Goal: Complete application form

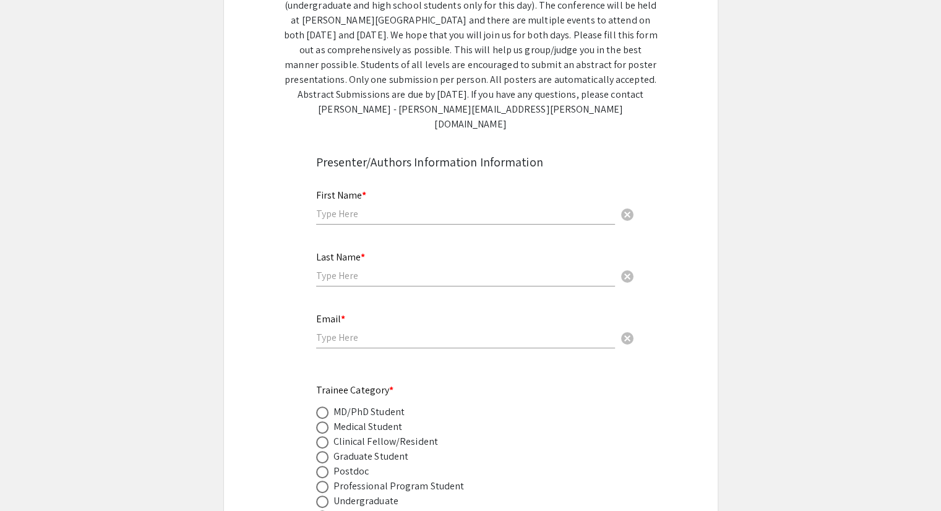
scroll to position [248, 0]
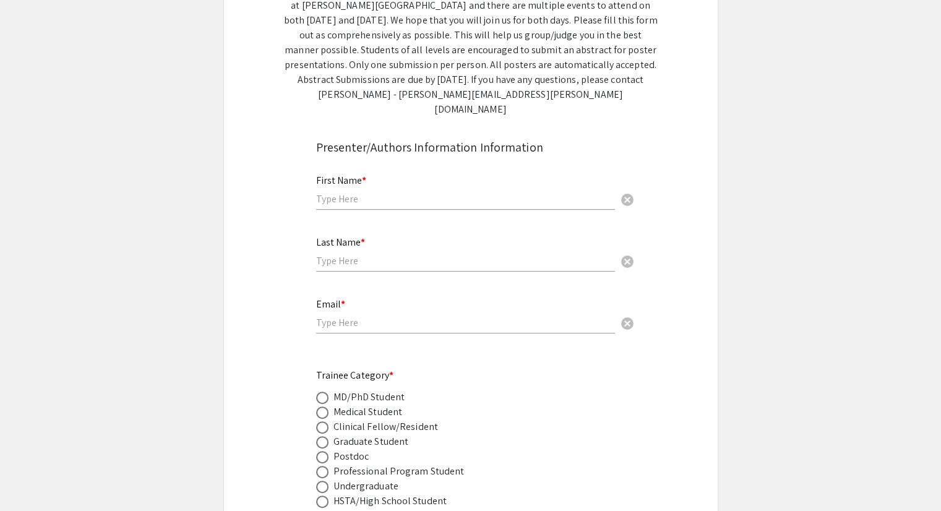
click at [407, 192] on input "text" at bounding box center [465, 198] width 299 height 13
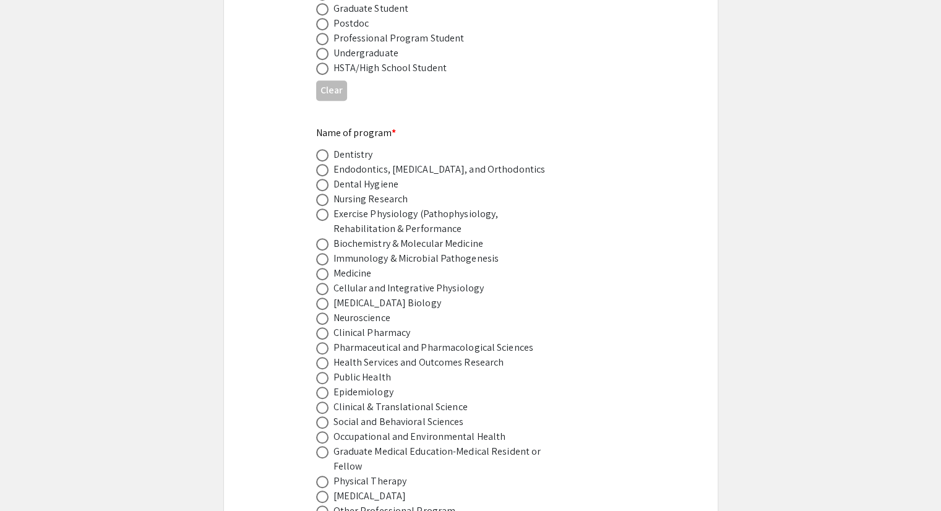
scroll to position [186, 0]
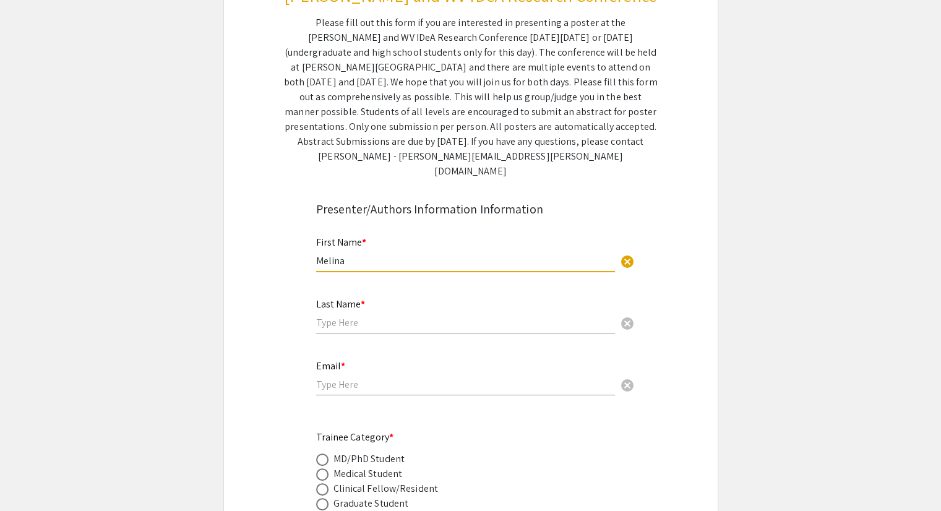
type input "Melina"
click at [371, 316] on input "text" at bounding box center [465, 322] width 299 height 13
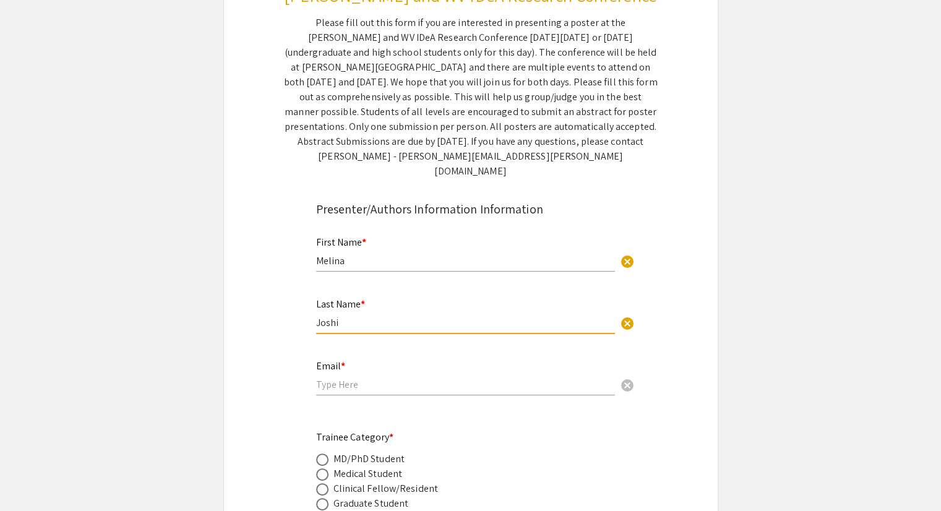
type input "Joshi"
click at [389, 378] on input "email" at bounding box center [465, 384] width 299 height 13
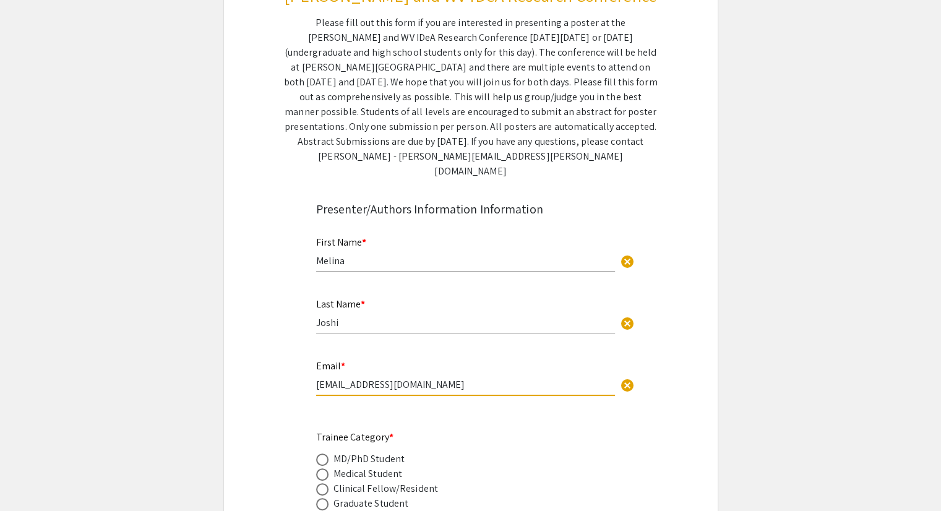
scroll to position [309, 0]
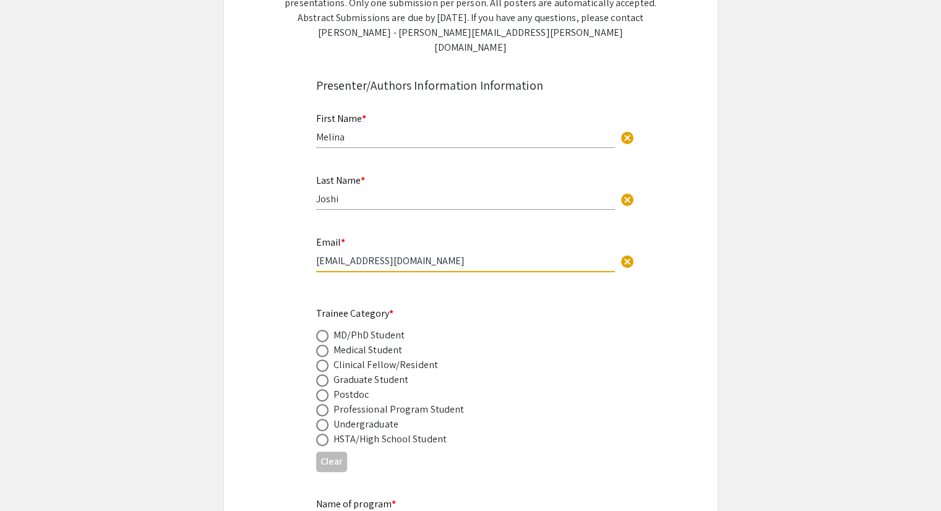
type input "[EMAIL_ADDRESS][DOMAIN_NAME]"
click at [320, 374] on span at bounding box center [322, 380] width 12 height 12
click at [320, 374] on input "radio" at bounding box center [322, 380] width 12 height 12
radio input "true"
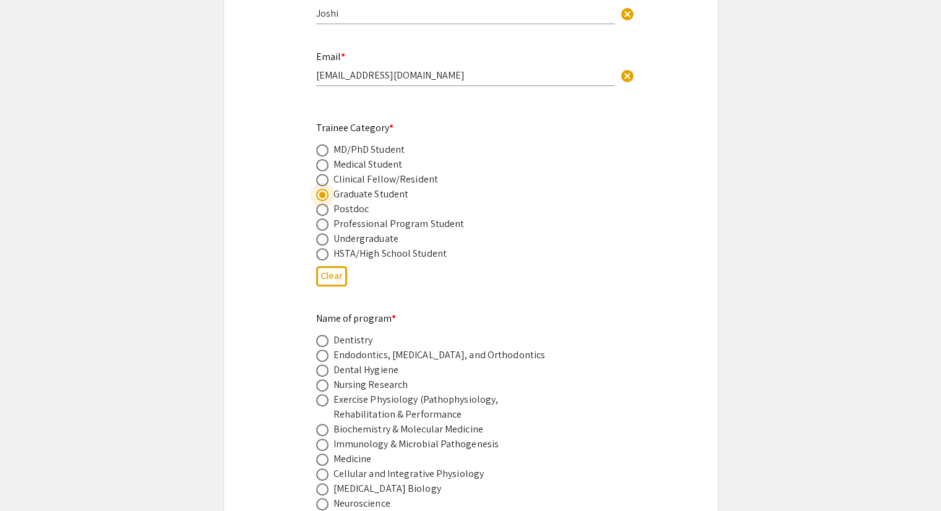
scroll to position [557, 0]
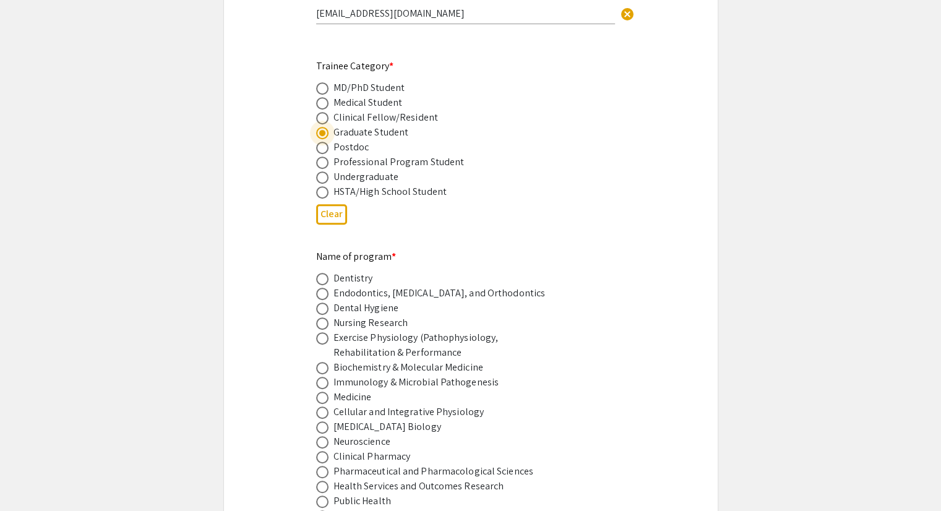
click at [321, 377] on span at bounding box center [322, 383] width 12 height 12
click at [321, 377] on input "radio" at bounding box center [322, 383] width 12 height 12
radio input "true"
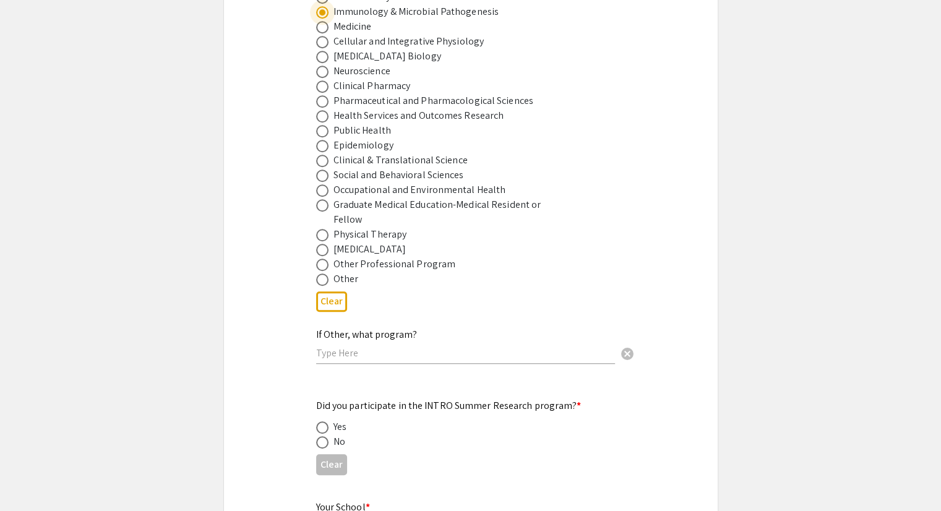
scroll to position [928, 0]
click at [324, 436] on span at bounding box center [322, 442] width 12 height 12
click at [324, 436] on input "radio" at bounding box center [322, 442] width 12 height 12
radio input "true"
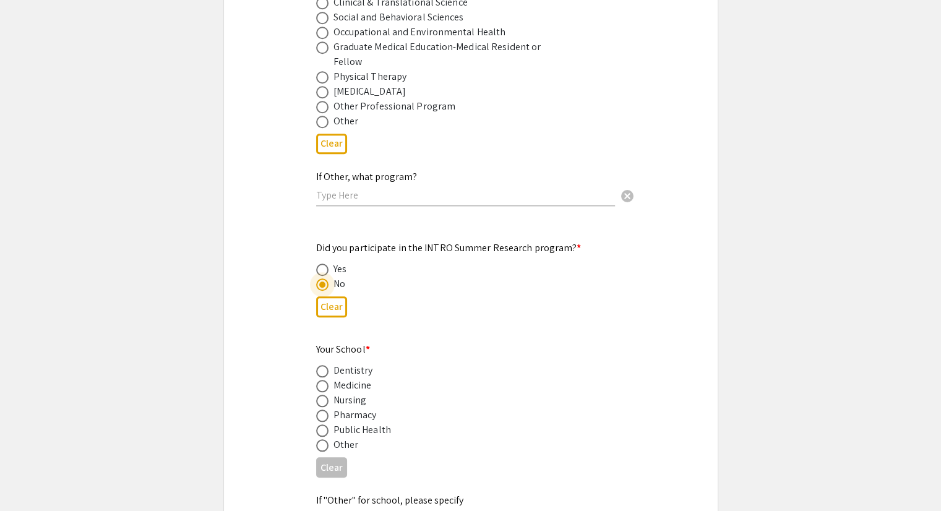
scroll to position [1114, 0]
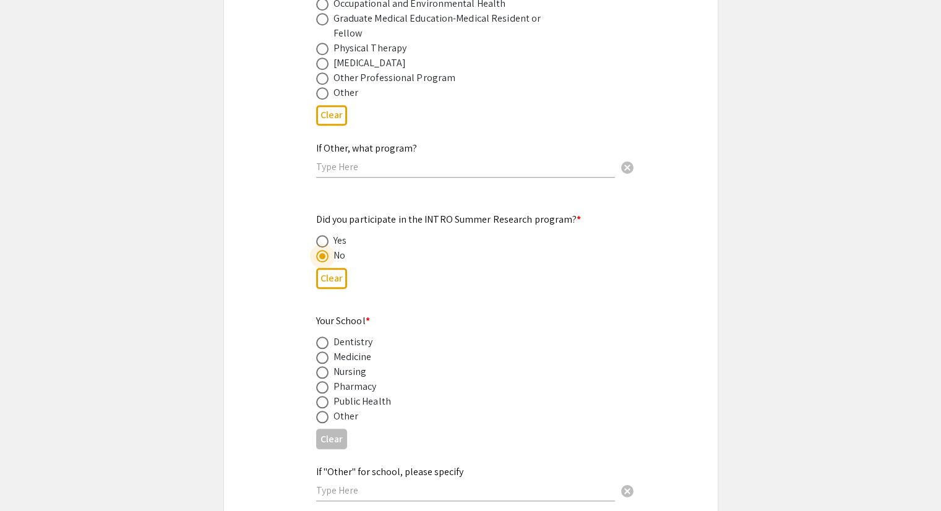
click at [322, 352] on span at bounding box center [322, 358] width 12 height 12
click at [322, 352] on input "radio" at bounding box center [322, 358] width 12 height 12
radio input "true"
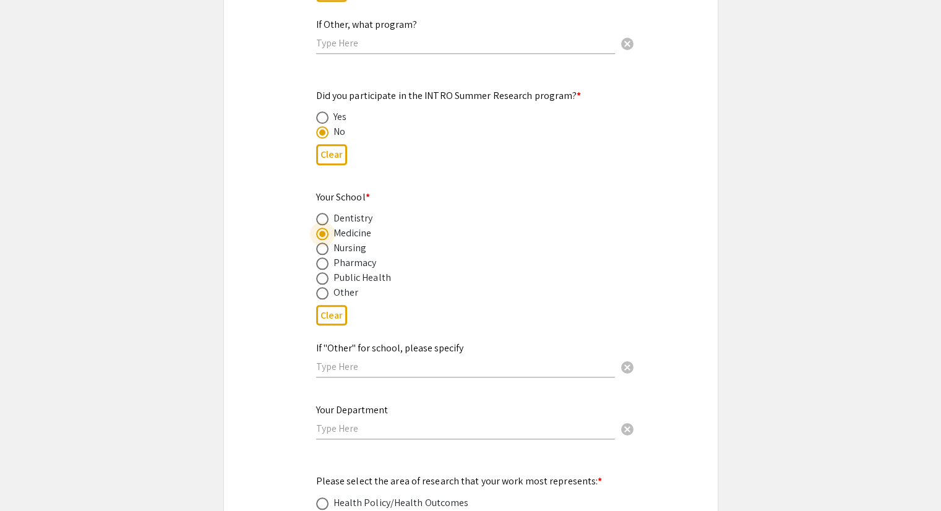
scroll to position [1362, 0]
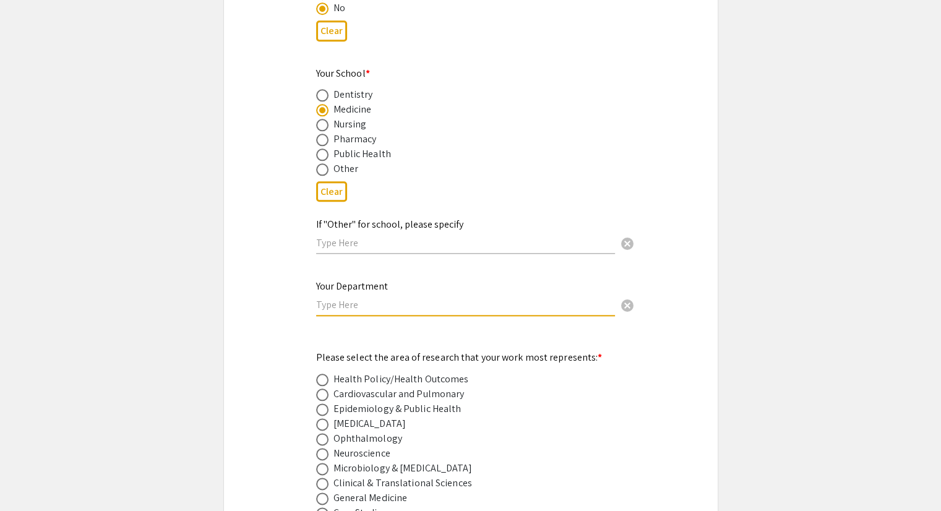
click at [439, 298] on input "text" at bounding box center [465, 304] width 299 height 13
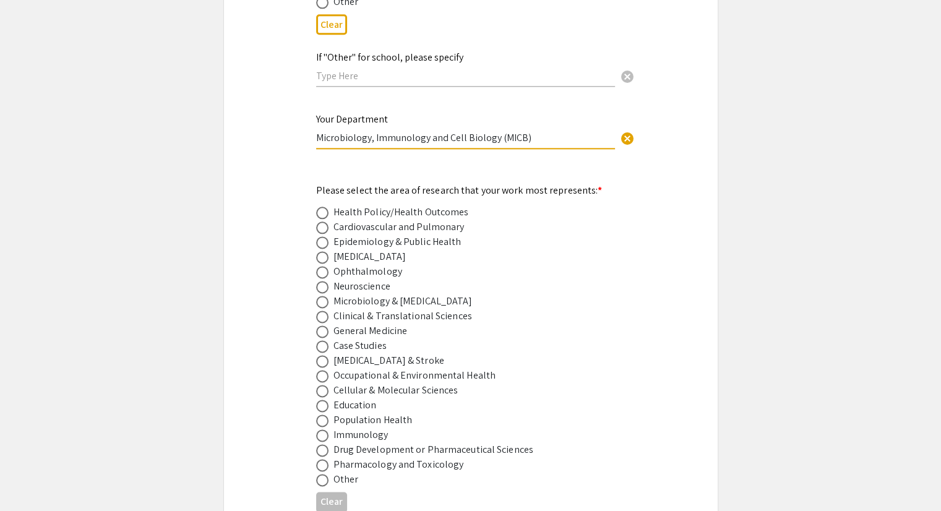
scroll to position [1547, 0]
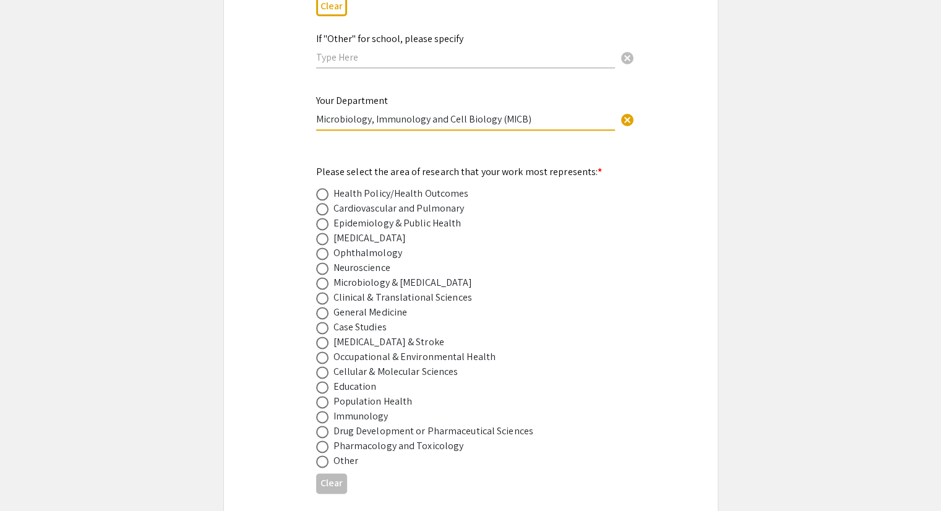
type input "Microbiology, Immunology and Cell Biology (MICB)"
click at [324, 411] on span at bounding box center [322, 417] width 12 height 12
click at [324, 411] on input "radio" at bounding box center [322, 417] width 12 height 12
radio input "true"
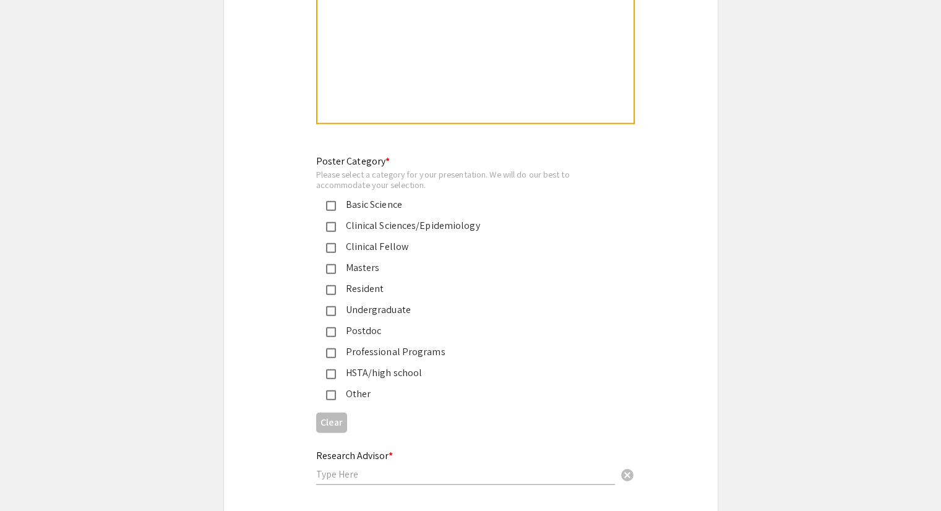
scroll to position [2785, 0]
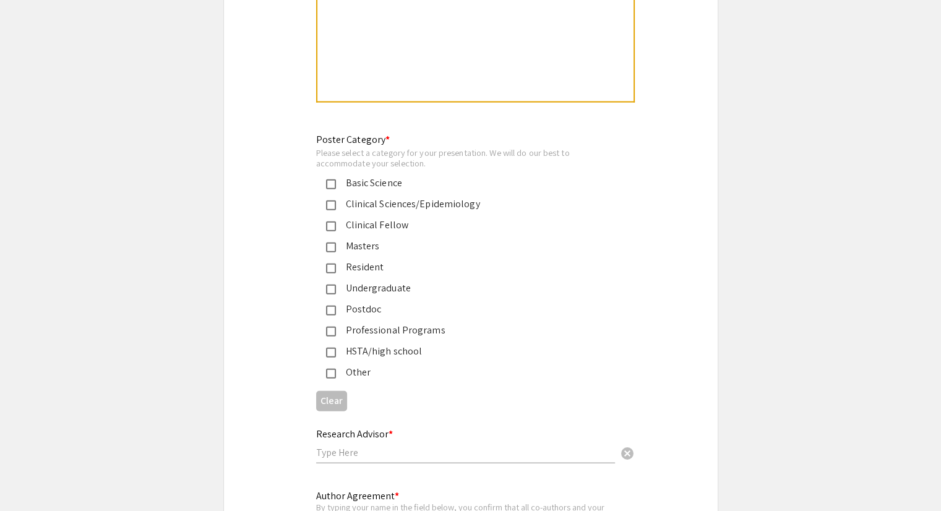
click at [347, 438] on div "Research Advisor * cancel" at bounding box center [465, 440] width 299 height 47
click at [353, 446] on input "text" at bounding box center [465, 452] width 299 height 13
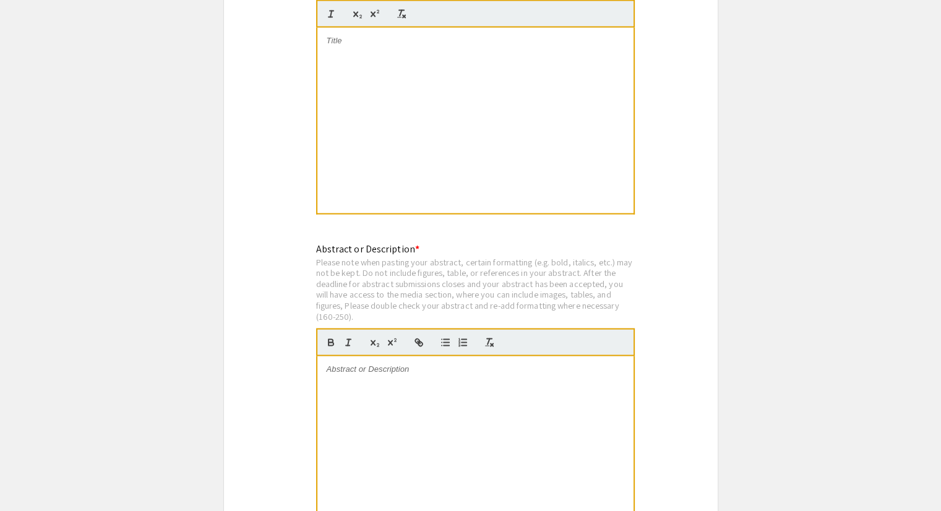
scroll to position [2352, 0]
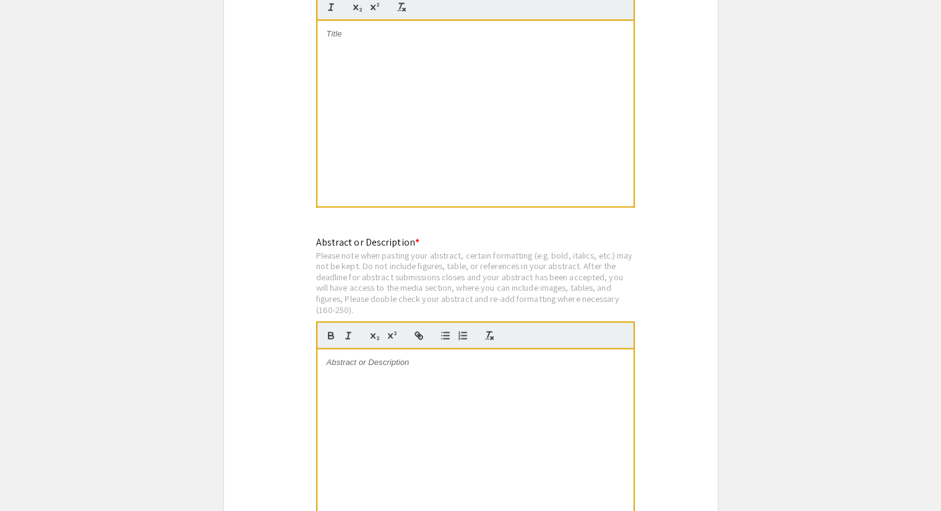
click at [402, 356] on p at bounding box center [476, 361] width 298 height 11
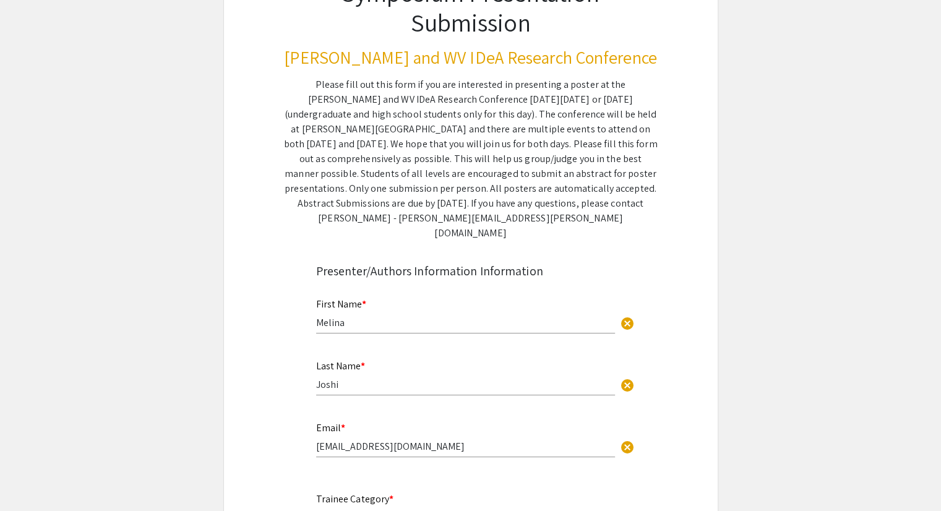
scroll to position [0, 0]
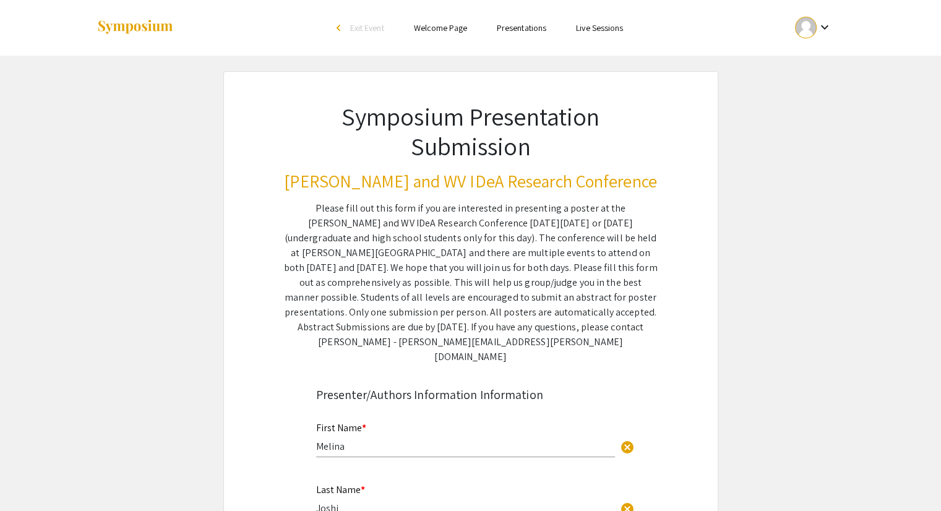
click at [818, 19] on div "keyboard_arrow_down" at bounding box center [813, 28] width 43 height 28
click at [826, 68] on button "My Account" at bounding box center [820, 61] width 76 height 30
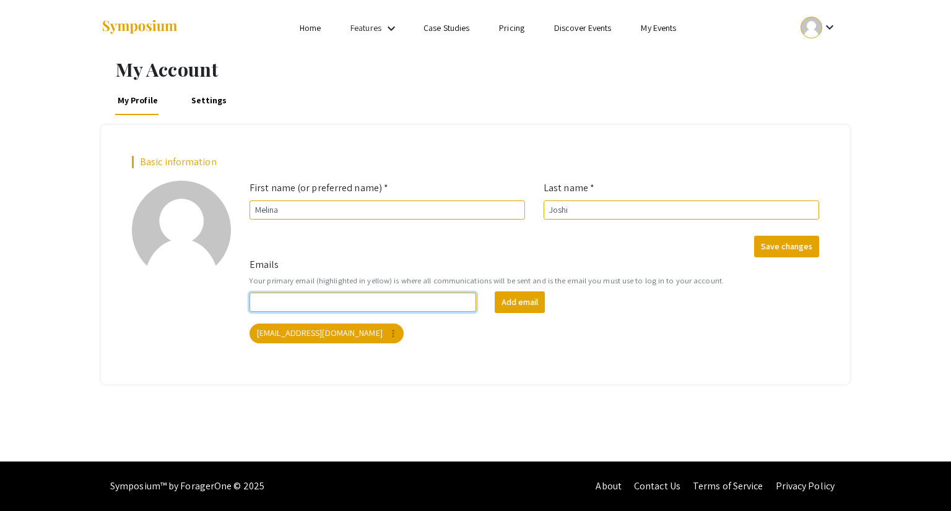
click at [421, 310] on input "Emails" at bounding box center [362, 302] width 227 height 19
type input "[EMAIL_ADDRESS][DOMAIN_NAME]"
click at [317, 340] on mat-chip "[EMAIL_ADDRESS][DOMAIN_NAME] more_vert" at bounding box center [326, 334] width 154 height 20
click at [507, 303] on button "Add email" at bounding box center [519, 302] width 50 height 22
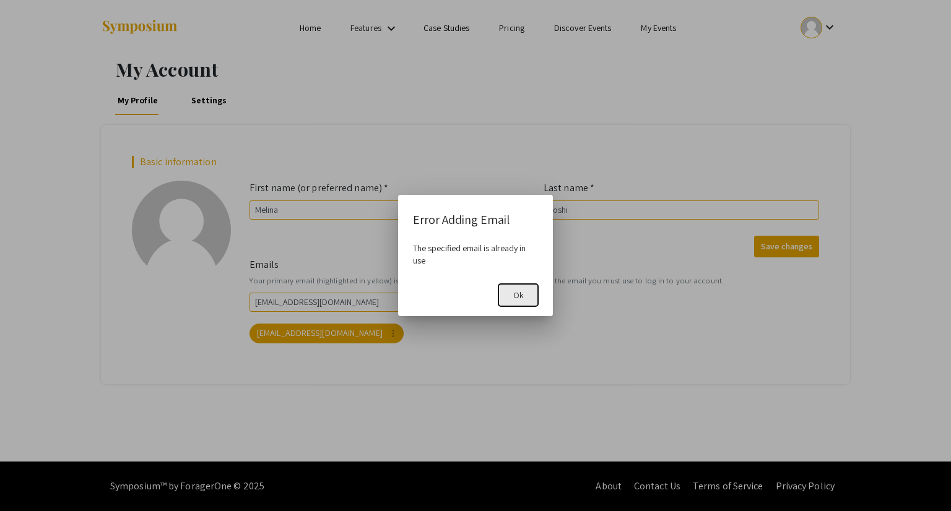
click at [516, 293] on span "Ok" at bounding box center [518, 295] width 11 height 11
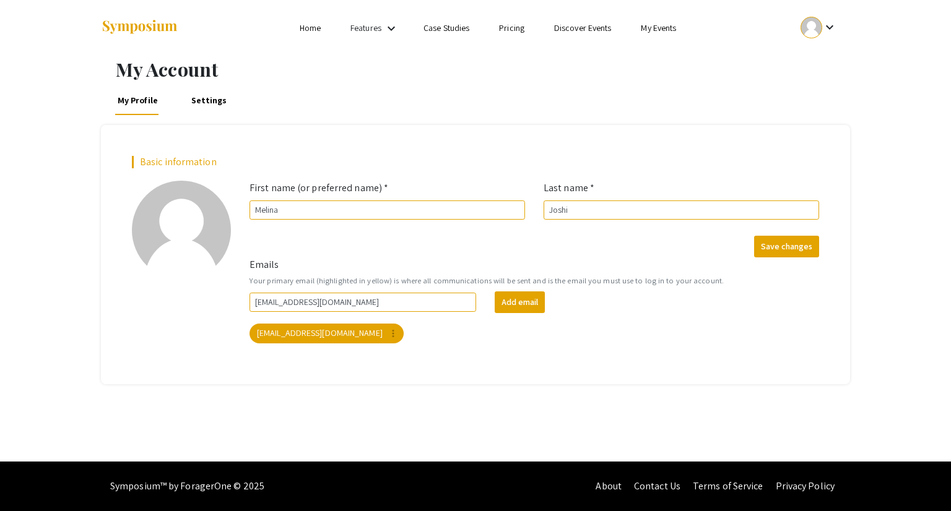
click at [316, 29] on link "Home" at bounding box center [310, 27] width 21 height 11
click at [319, 33] on link "Home" at bounding box center [310, 27] width 21 height 11
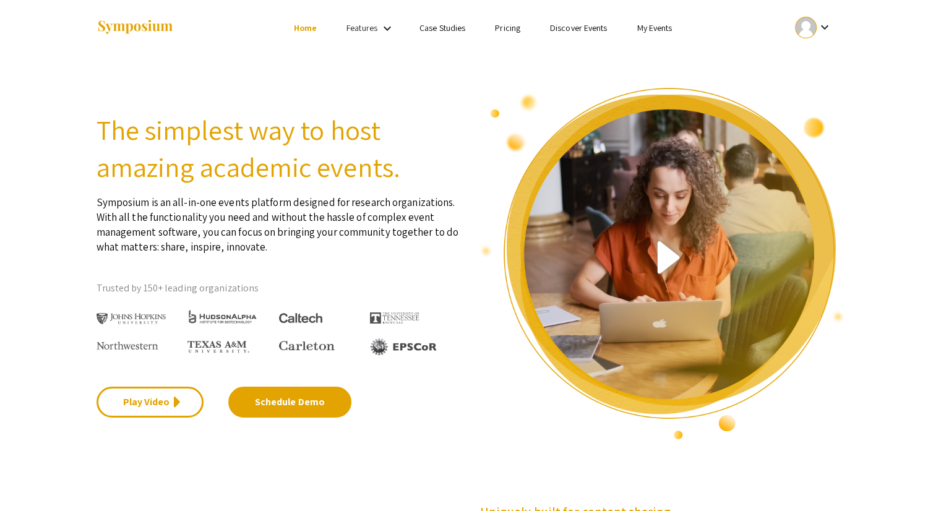
click at [646, 27] on link "My Events" at bounding box center [654, 27] width 35 height 11
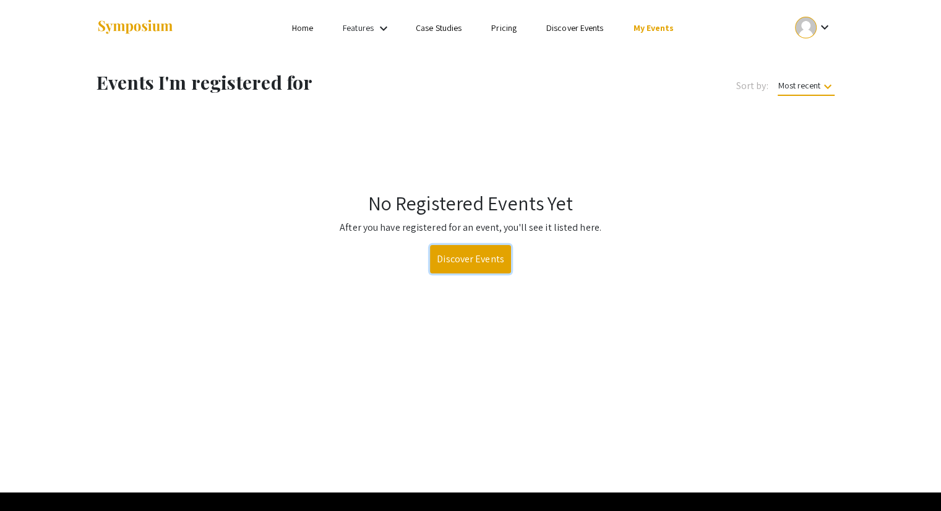
click at [475, 259] on link "Discover Events" at bounding box center [470, 259] width 81 height 28
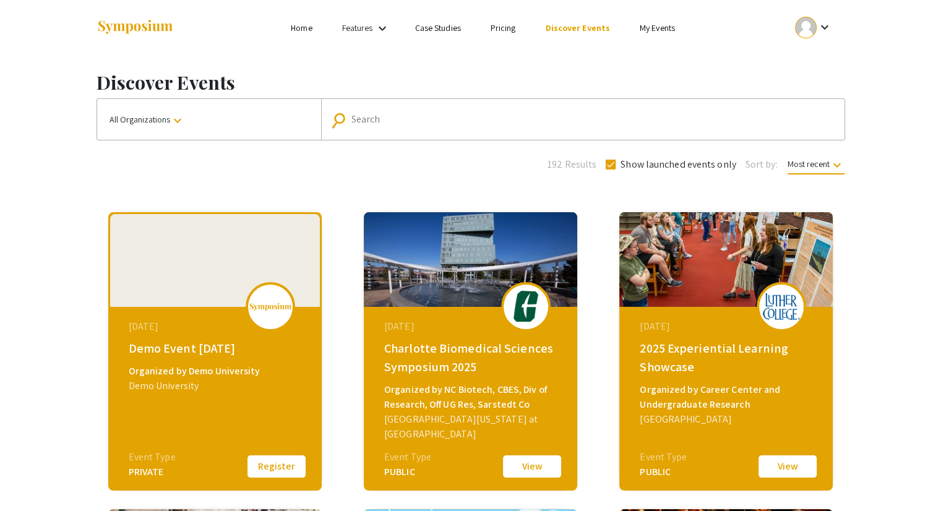
click at [361, 107] on mat-form-field "search Search" at bounding box center [583, 119] width 524 height 41
click at [361, 118] on input "Search" at bounding box center [590, 119] width 477 height 11
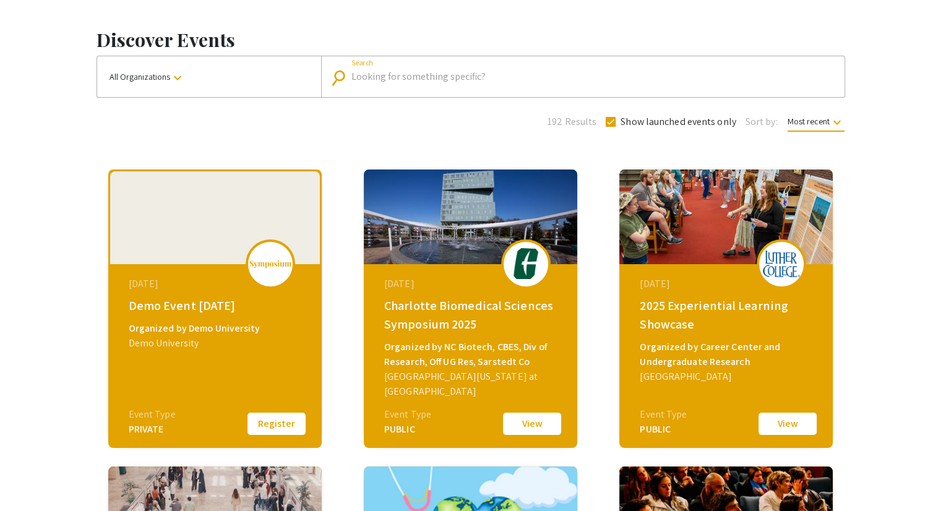
scroll to position [433, 0]
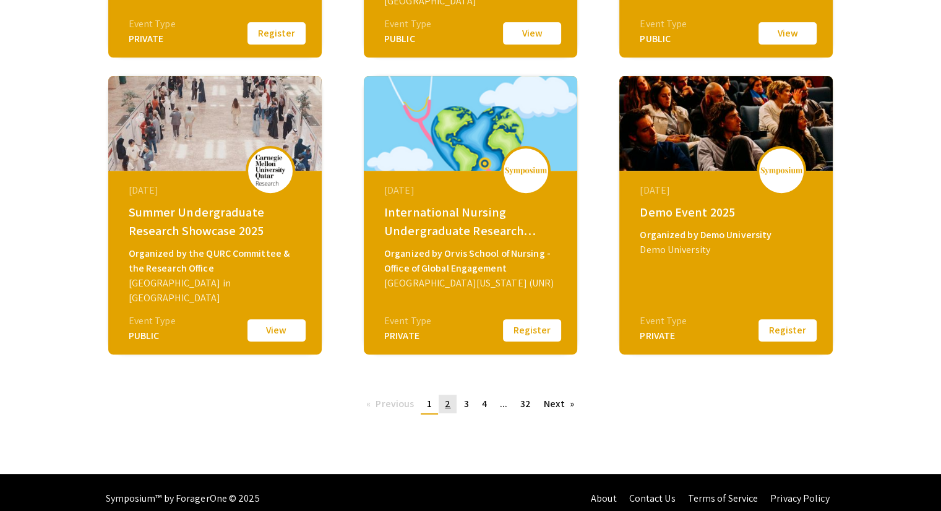
click at [450, 402] on span "2" at bounding box center [448, 403] width 6 height 13
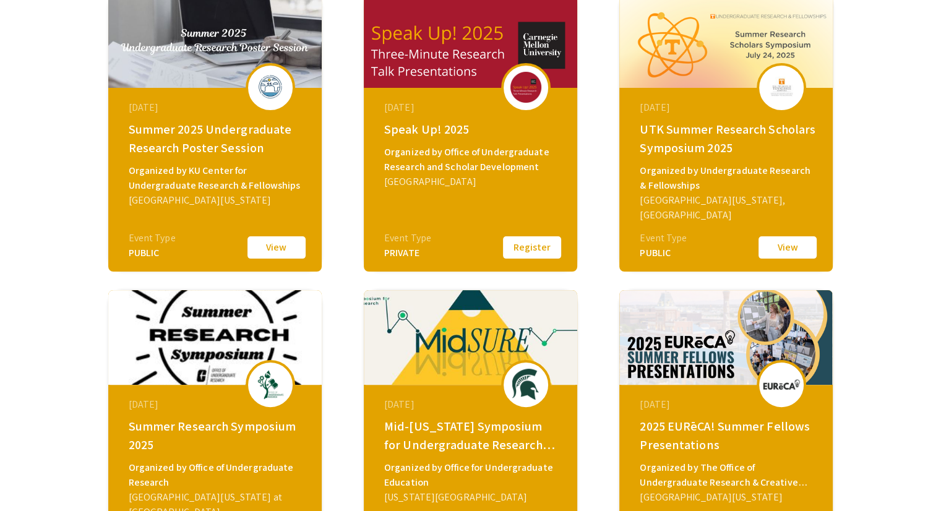
scroll to position [371, 0]
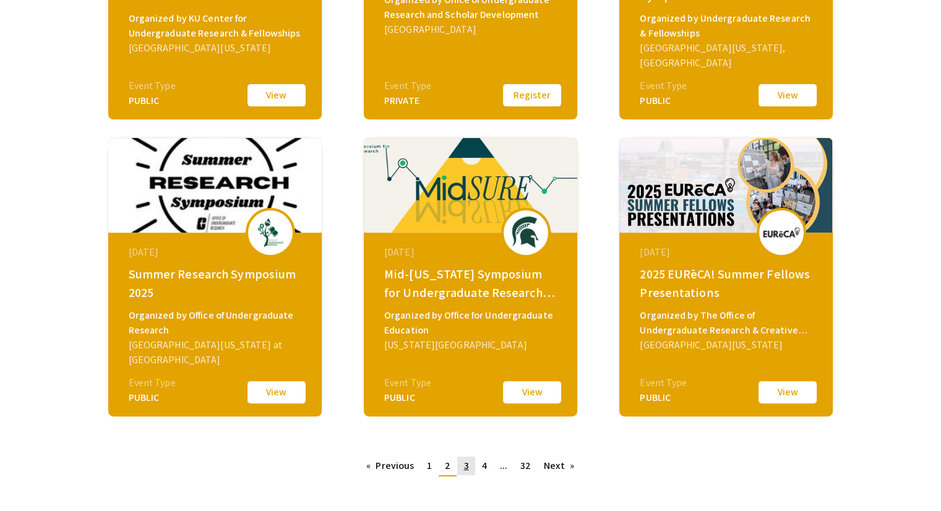
click at [465, 459] on span "3" at bounding box center [466, 465] width 5 height 13
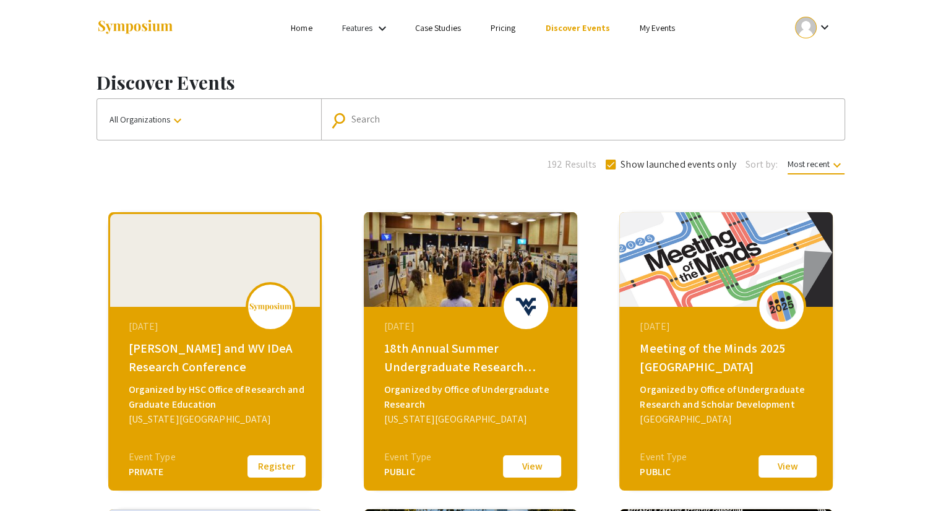
scroll to position [433, 0]
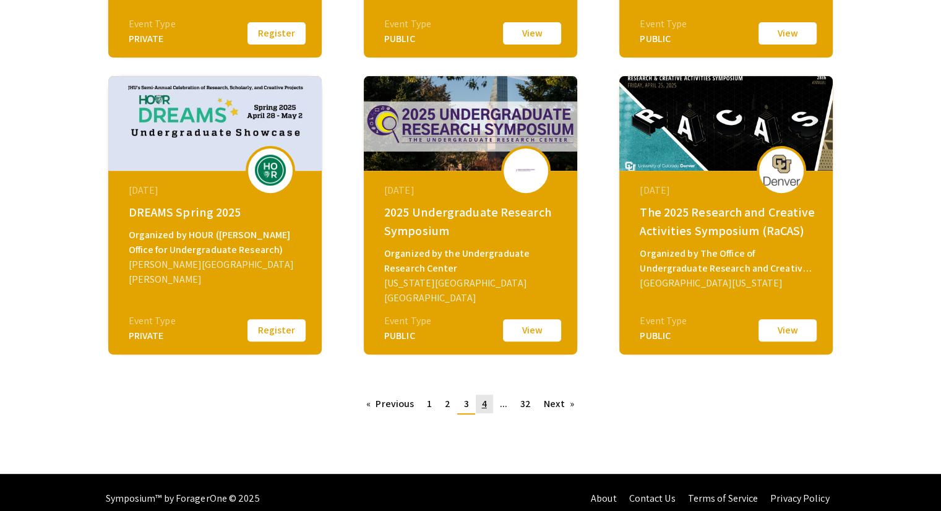
click at [480, 404] on link "page 4" at bounding box center [484, 404] width 17 height 19
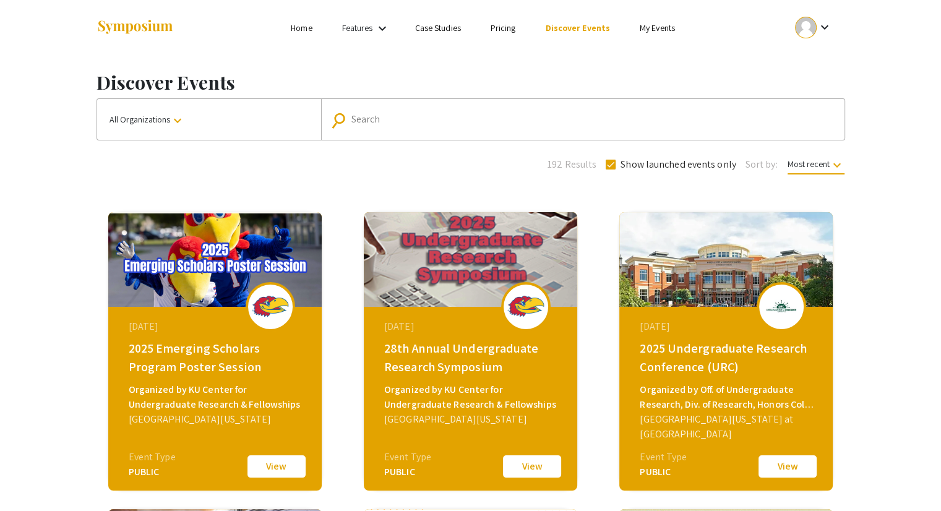
click at [179, 114] on mat-icon "keyboard_arrow_down" at bounding box center [177, 120] width 15 height 15
